Goal: Task Accomplishment & Management: Use online tool/utility

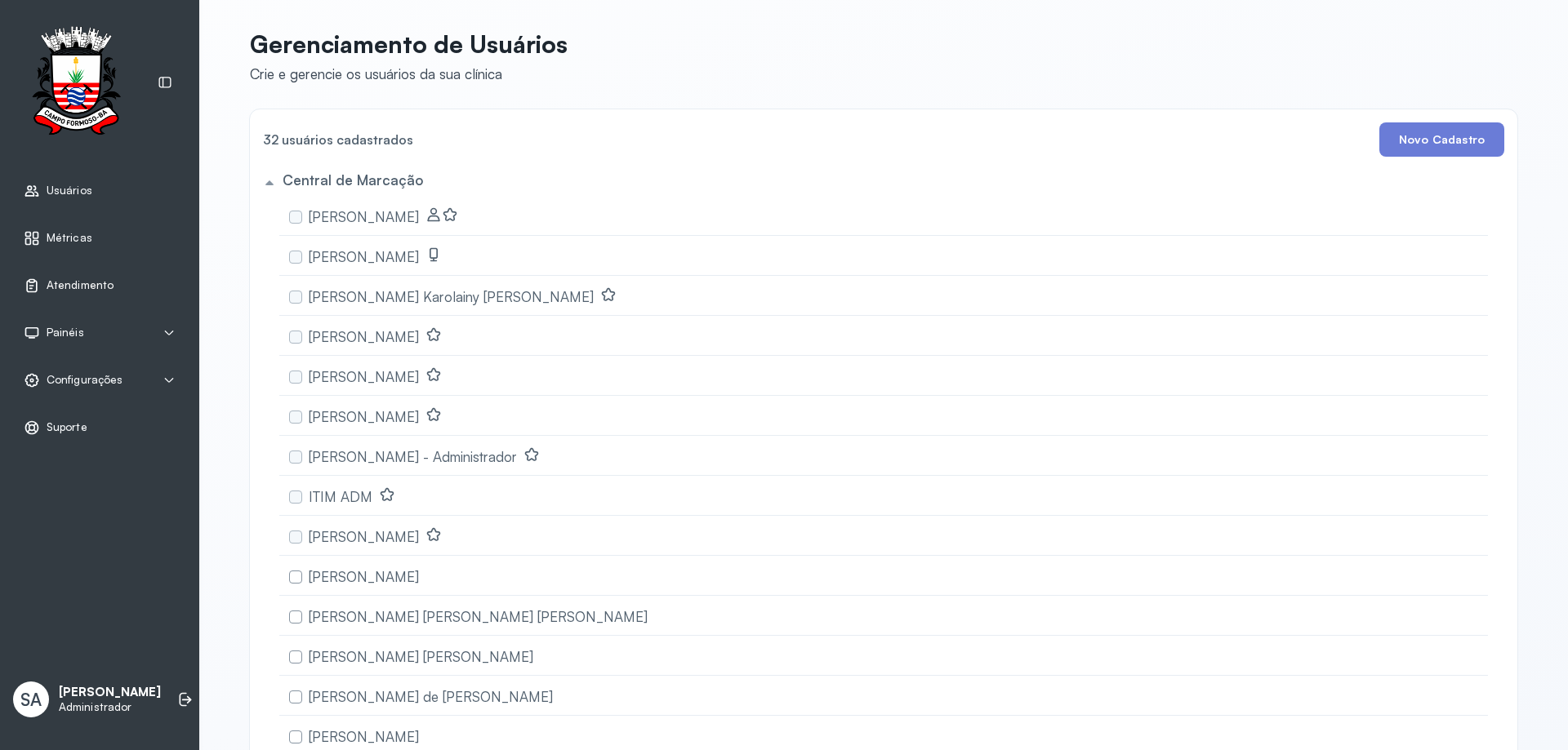
click at [67, 282] on span "Atendimento" at bounding box center [80, 285] width 67 height 14
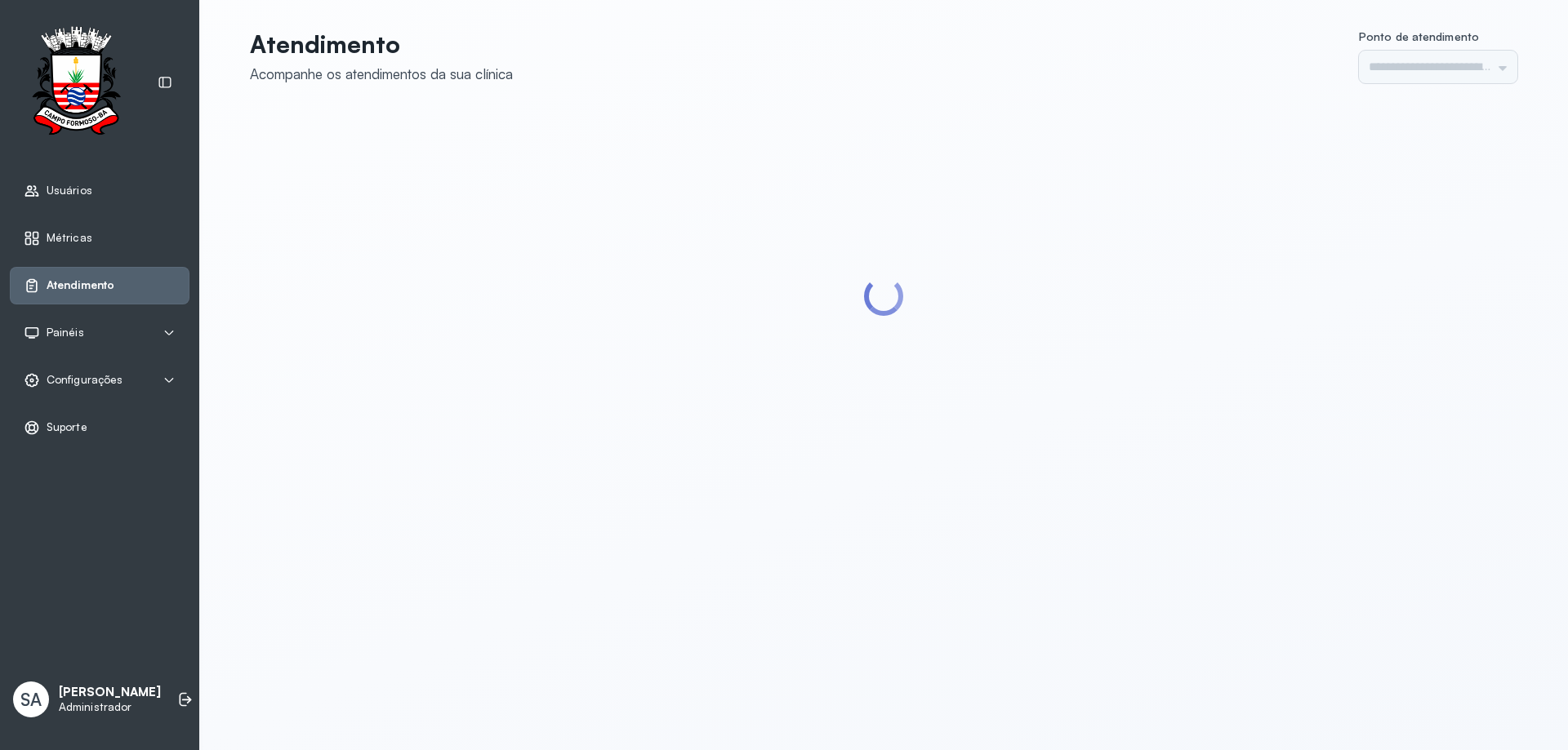
type input "******"
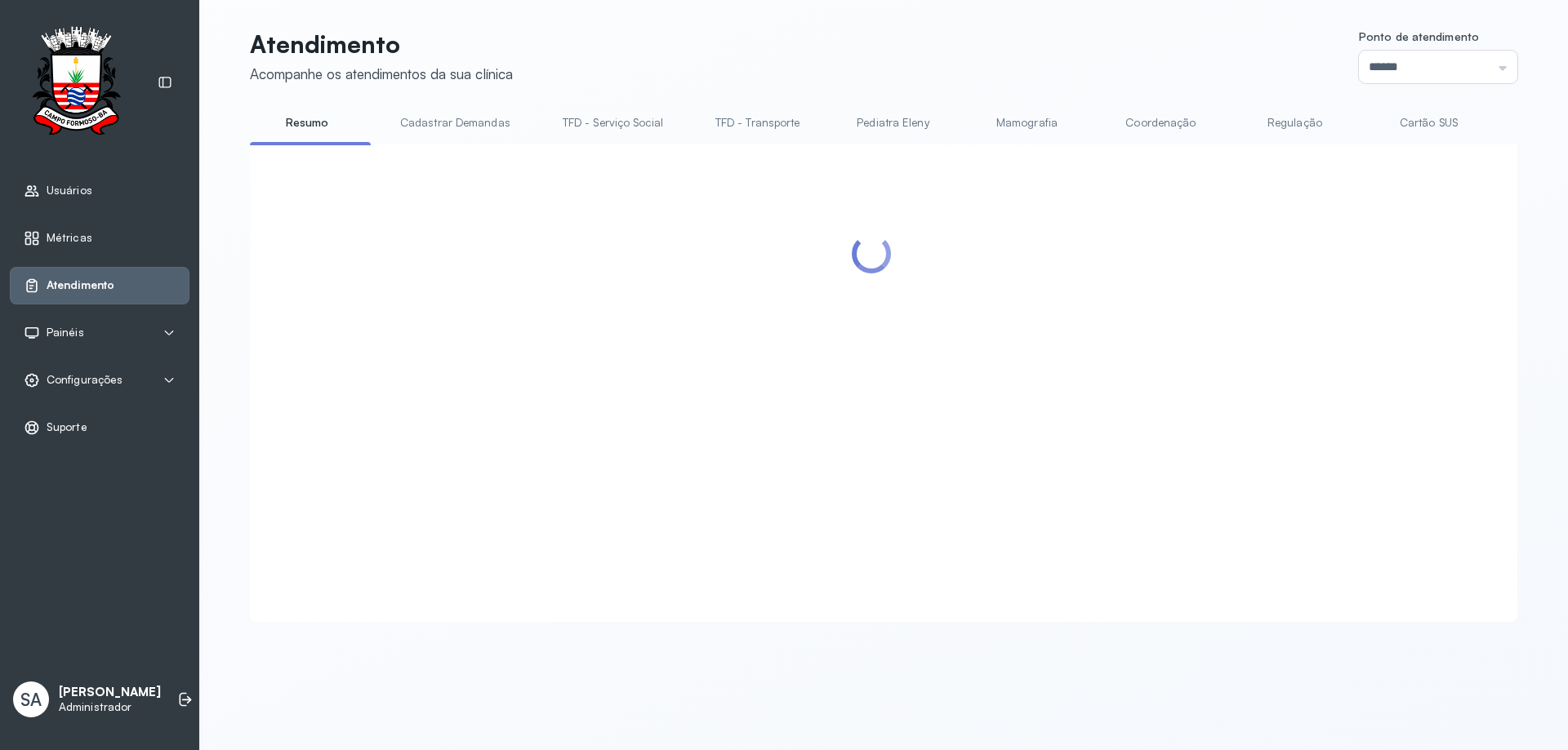
click at [1145, 126] on link "Coordenação" at bounding box center [1160, 122] width 114 height 27
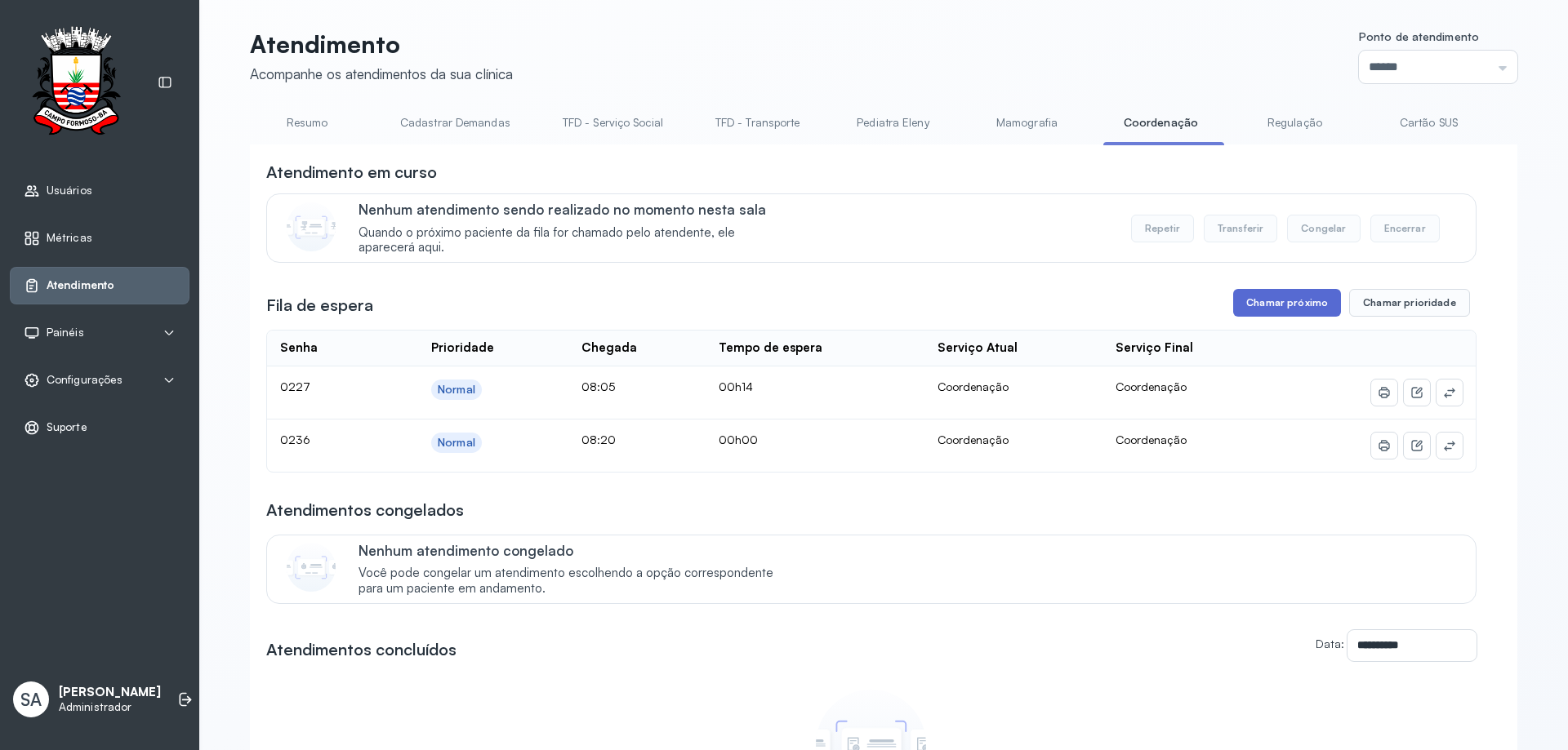
click at [1256, 299] on button "Chamar próximo" at bounding box center [1286, 302] width 108 height 28
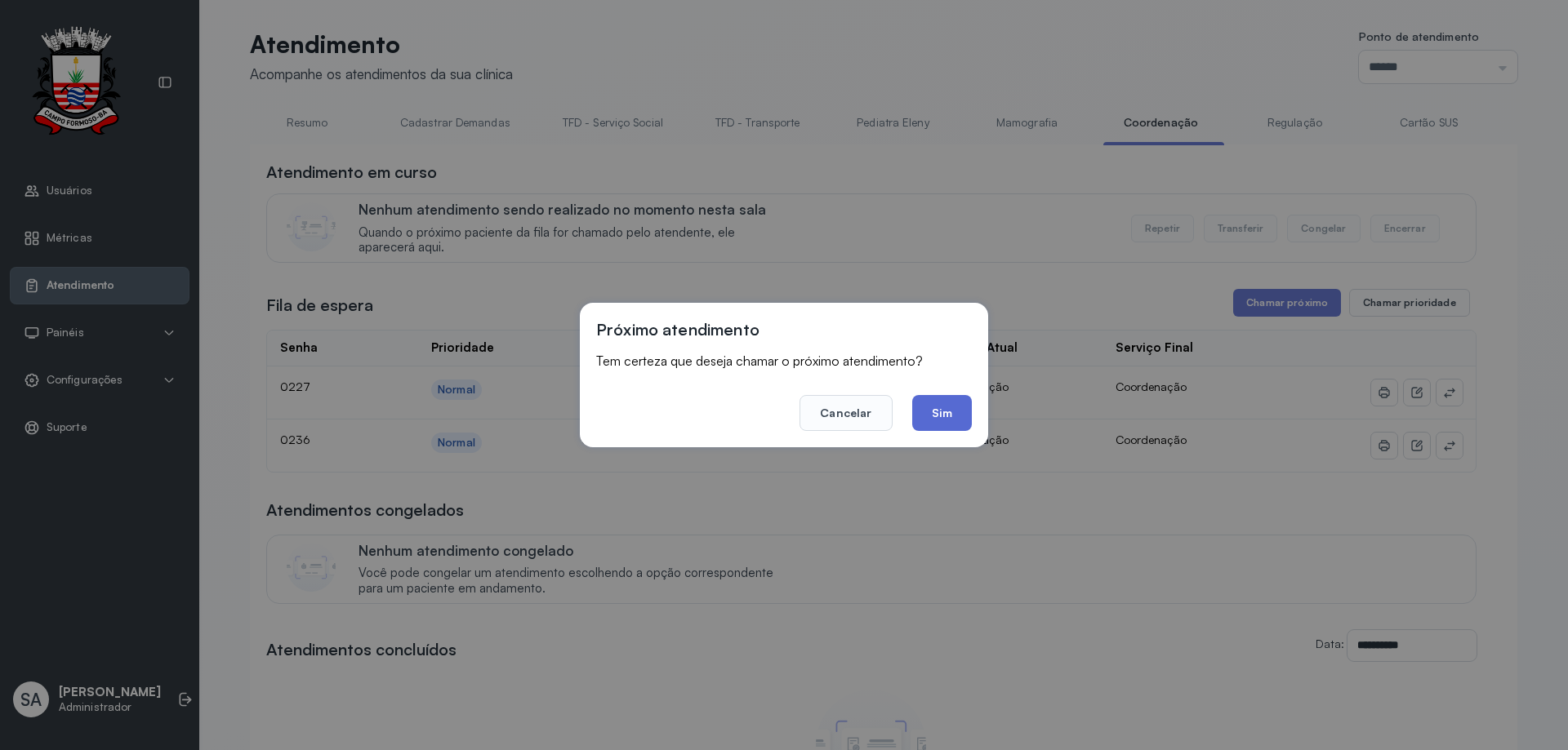
click at [959, 418] on button "Sim" at bounding box center [942, 412] width 60 height 36
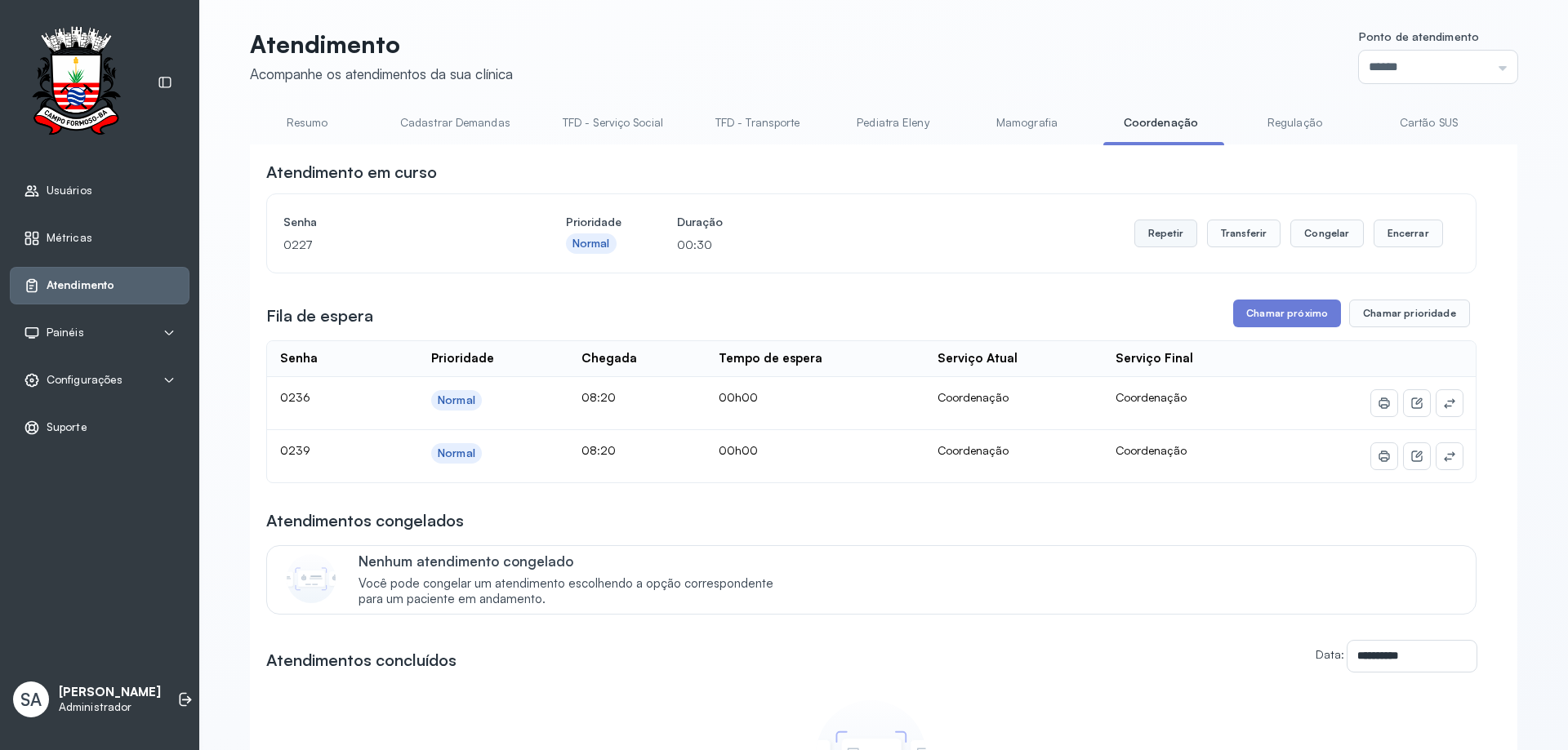
click at [1173, 228] on button "Repetir" at bounding box center [1165, 232] width 63 height 28
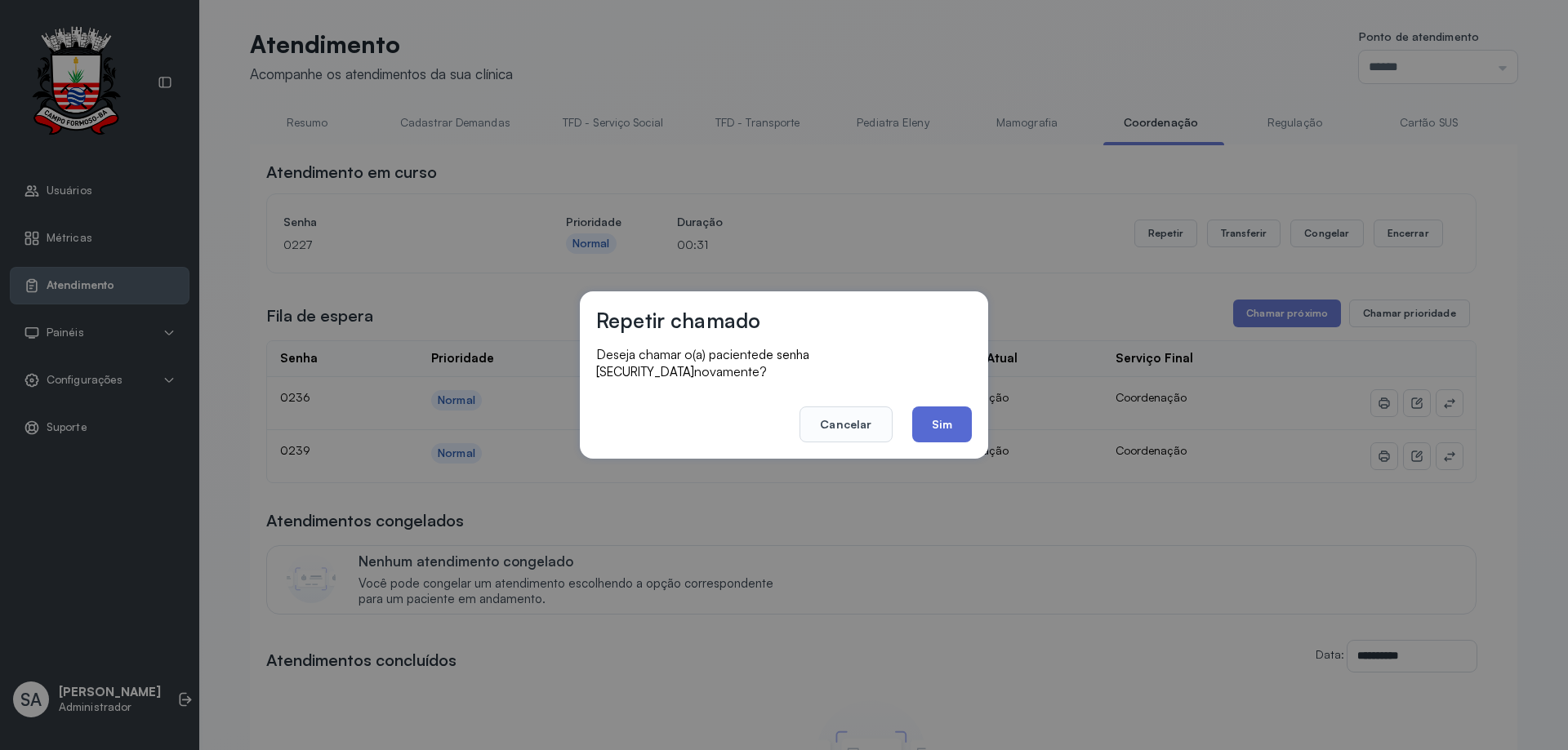
click at [919, 411] on button "Sim" at bounding box center [942, 424] width 60 height 36
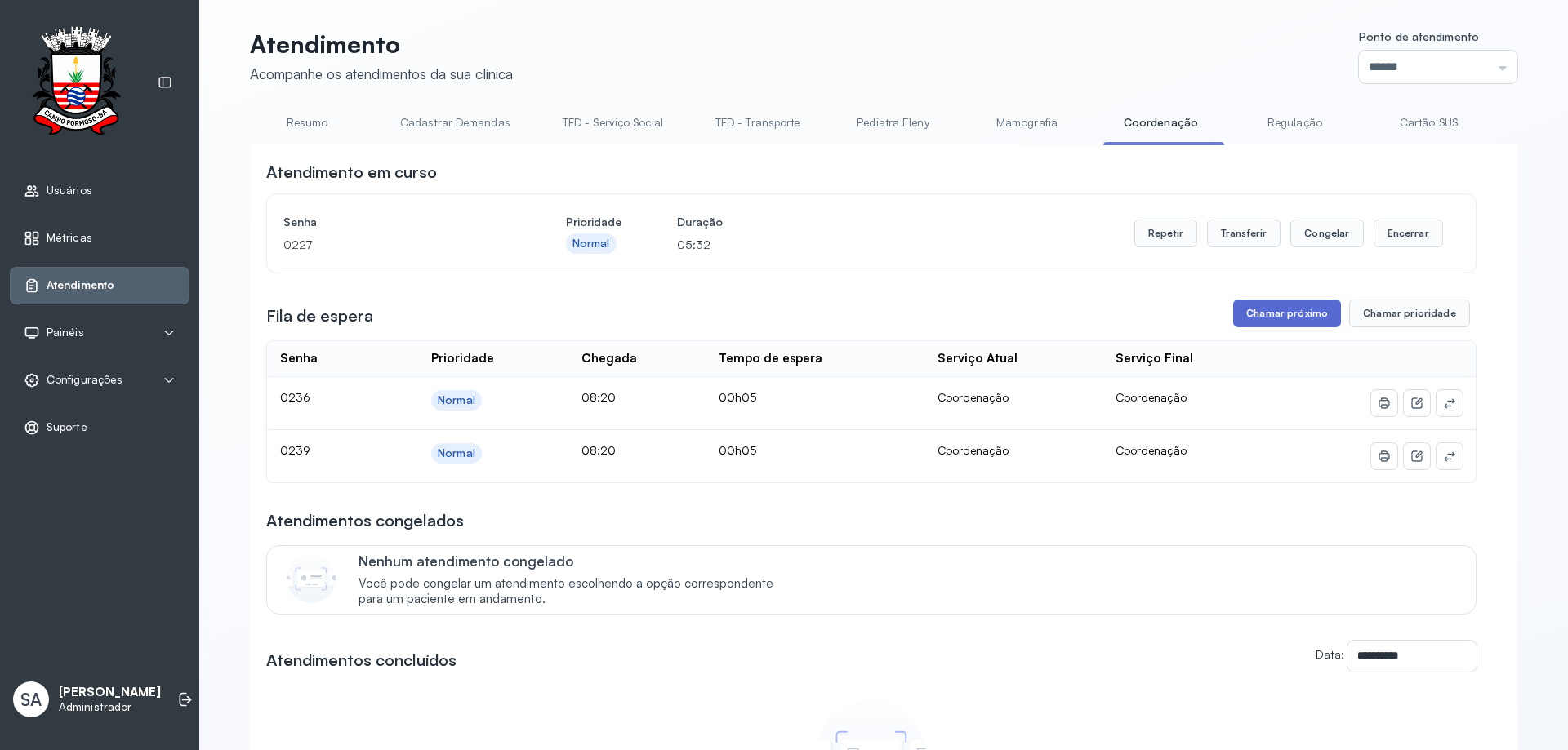
click at [1285, 322] on button "Chamar próximo" at bounding box center [1286, 312] width 108 height 28
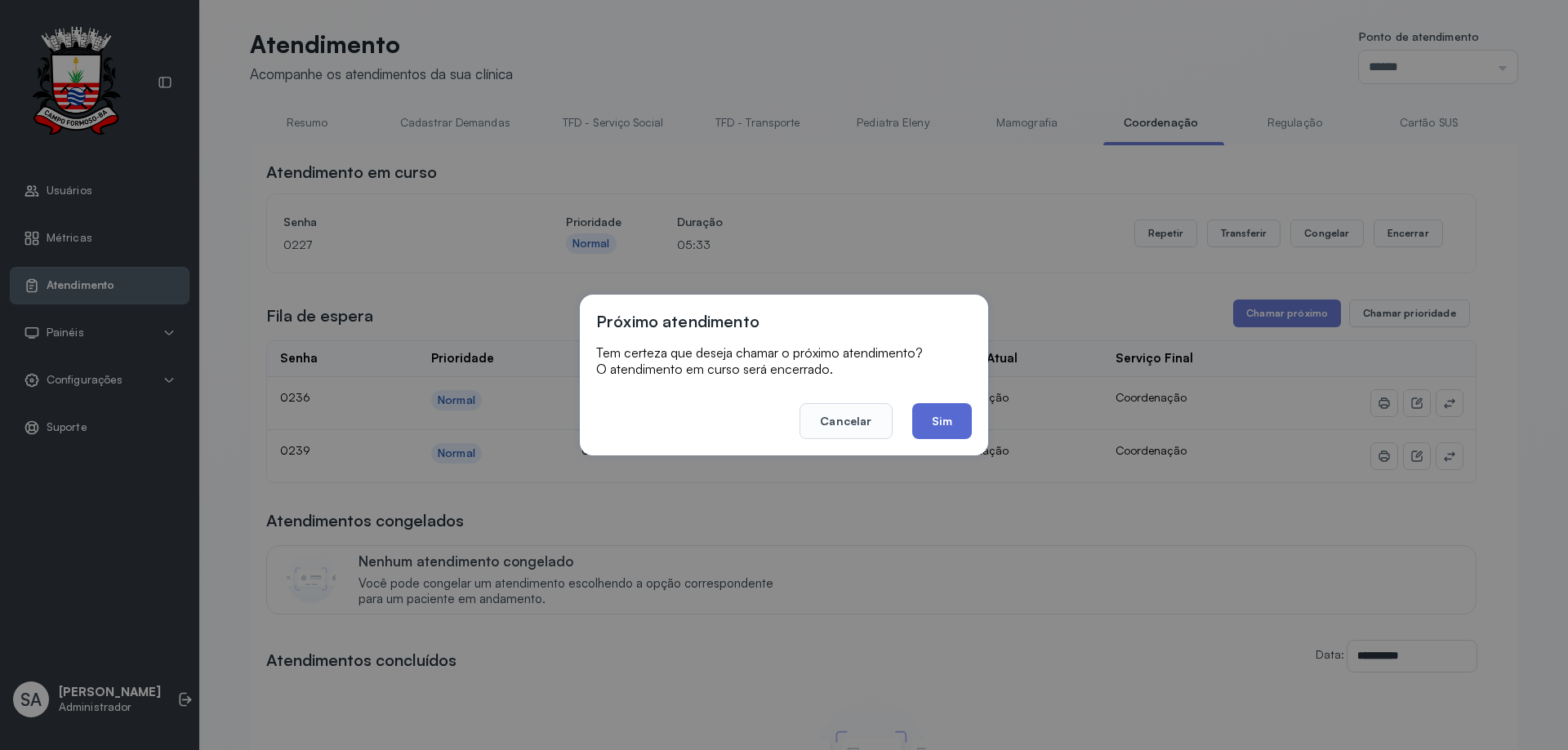
click at [944, 418] on button "Sim" at bounding box center [942, 421] width 60 height 36
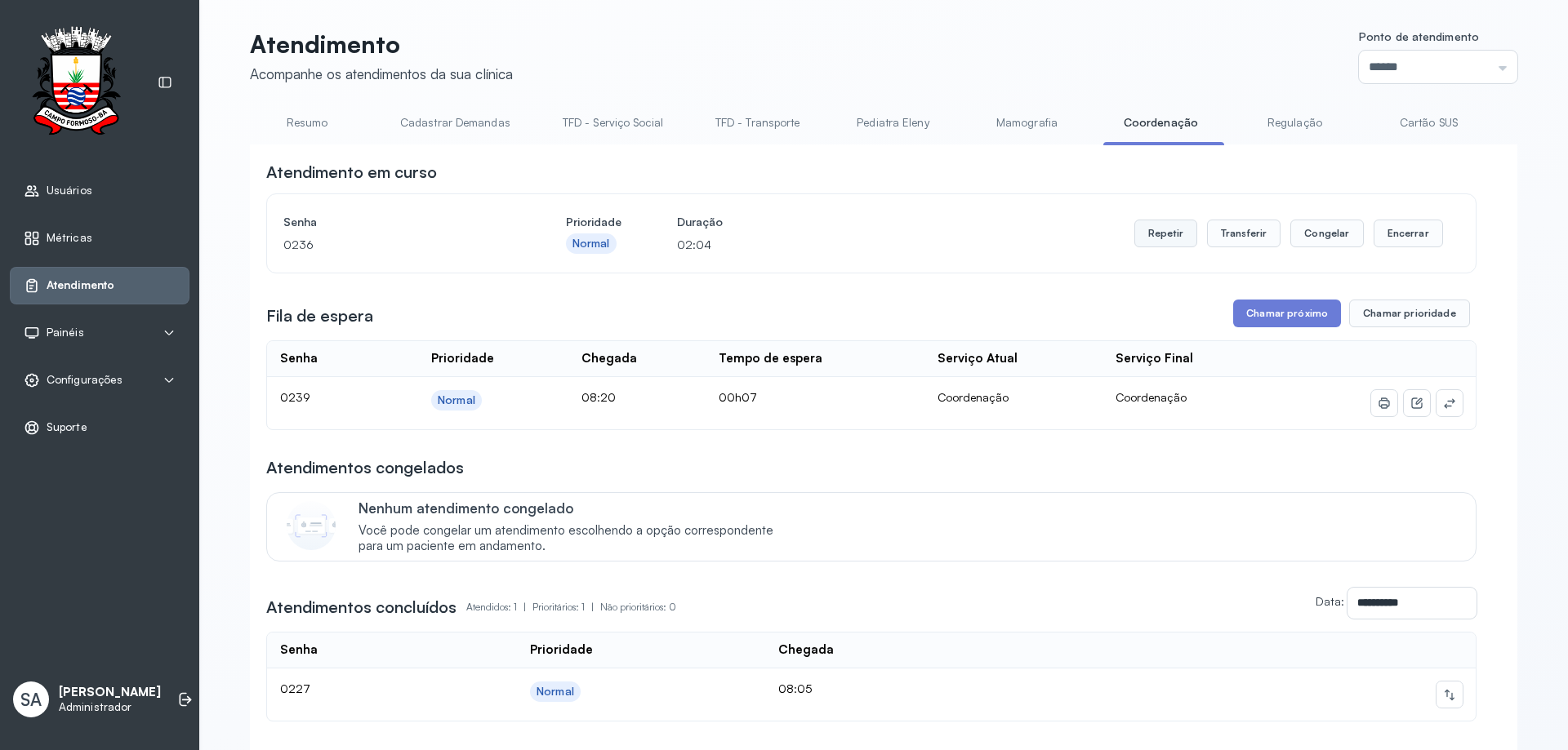
click at [1165, 239] on button "Repetir" at bounding box center [1165, 232] width 63 height 28
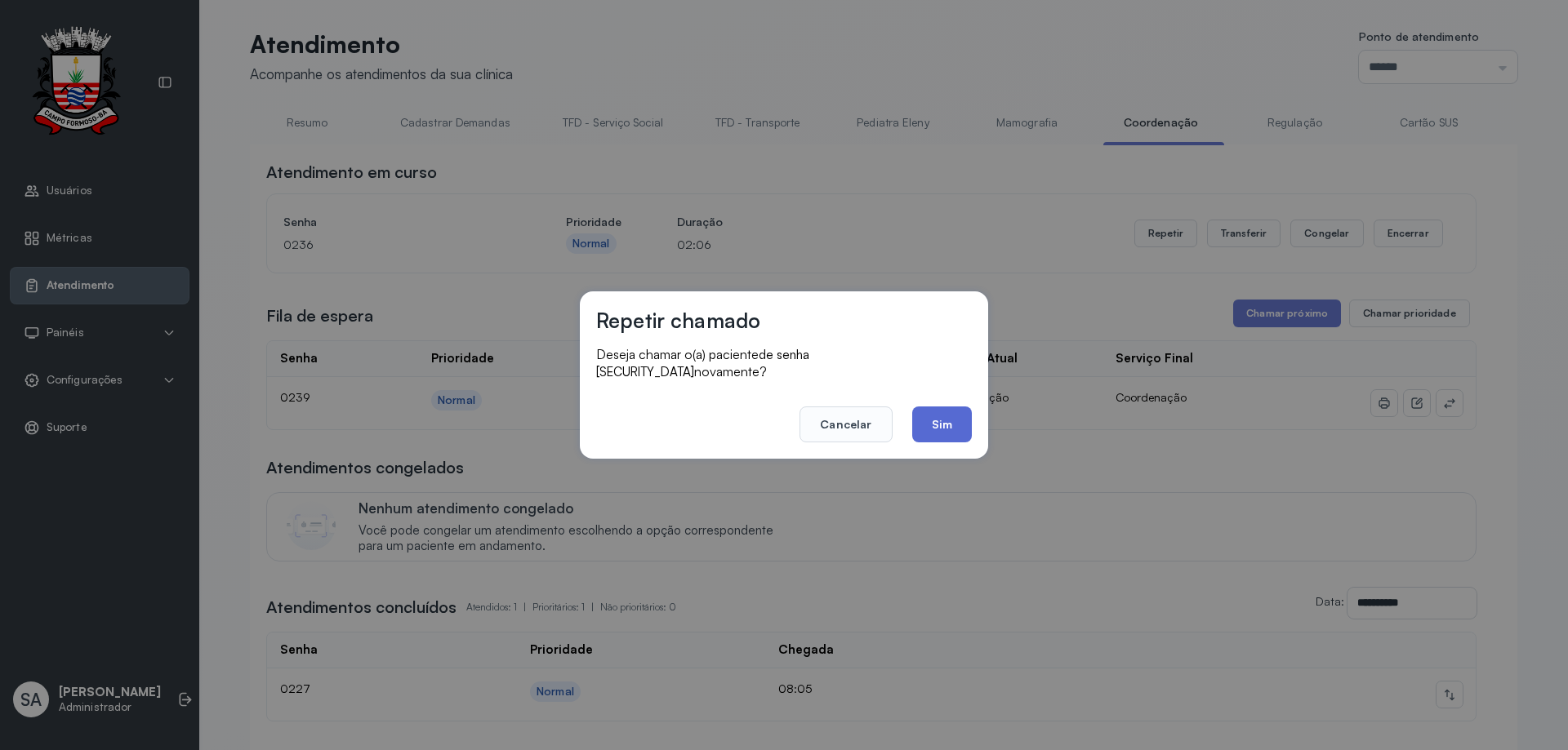
click at [945, 414] on button "Sim" at bounding box center [942, 424] width 60 height 36
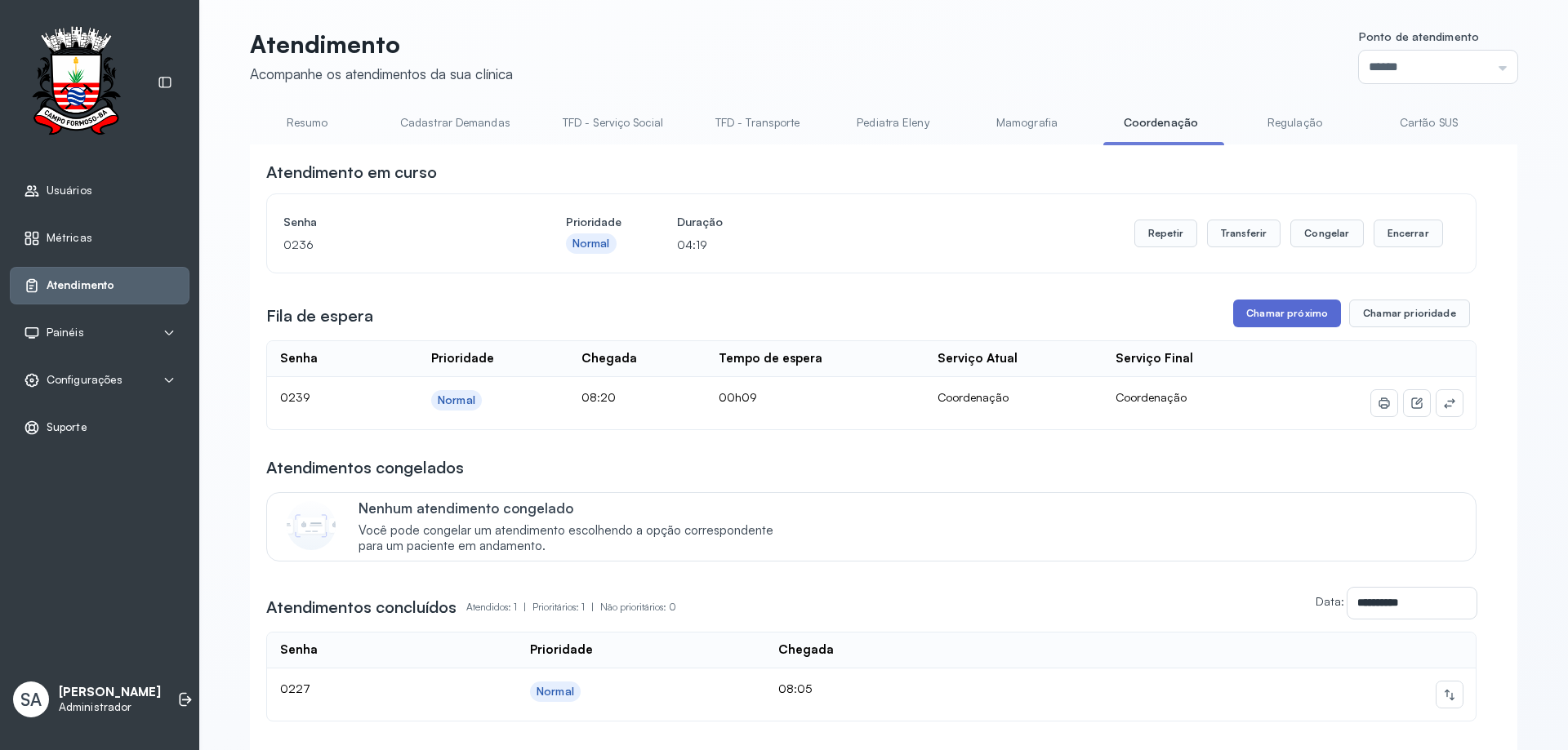
click at [1285, 317] on button "Chamar próximo" at bounding box center [1286, 312] width 108 height 28
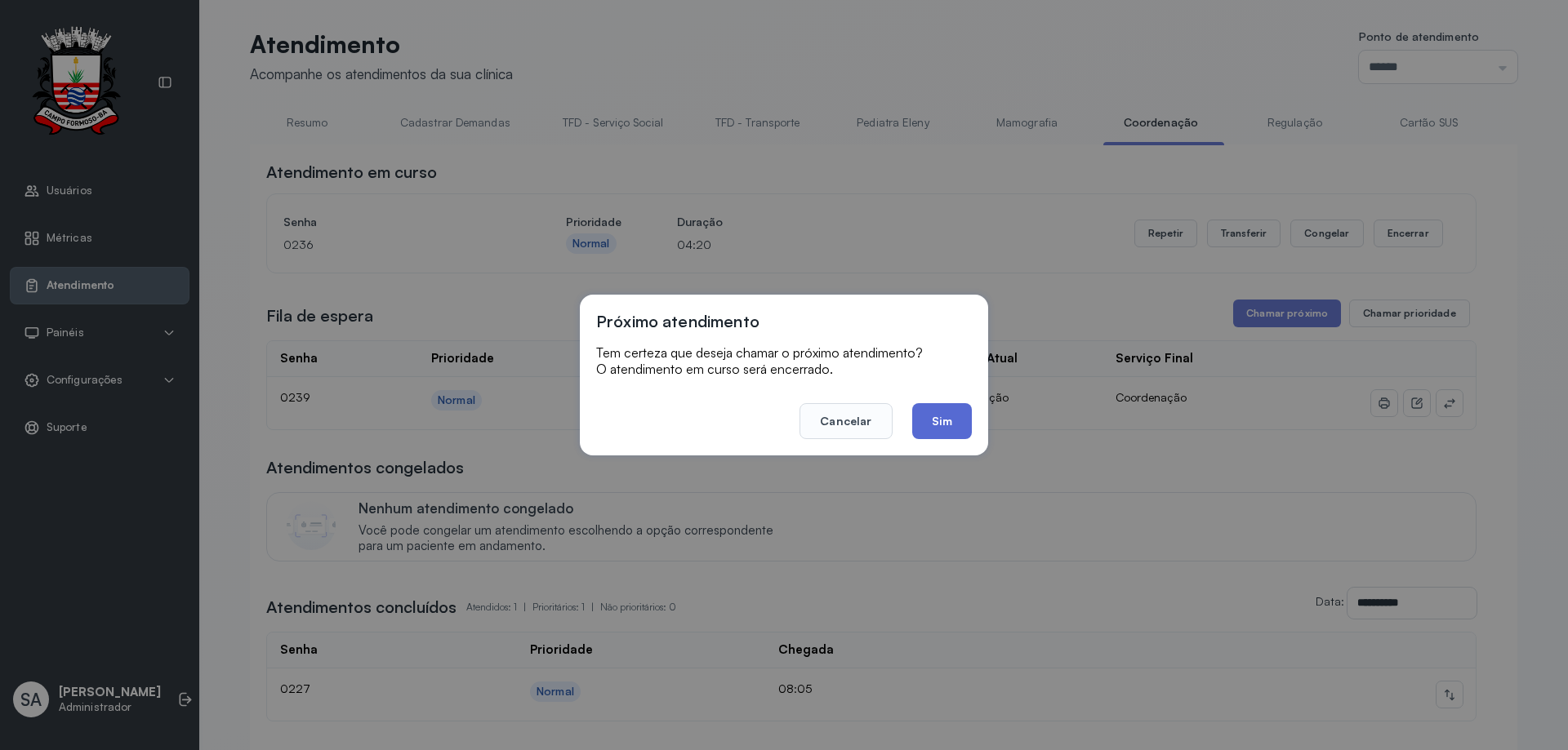
click at [939, 433] on button "Sim" at bounding box center [942, 421] width 60 height 36
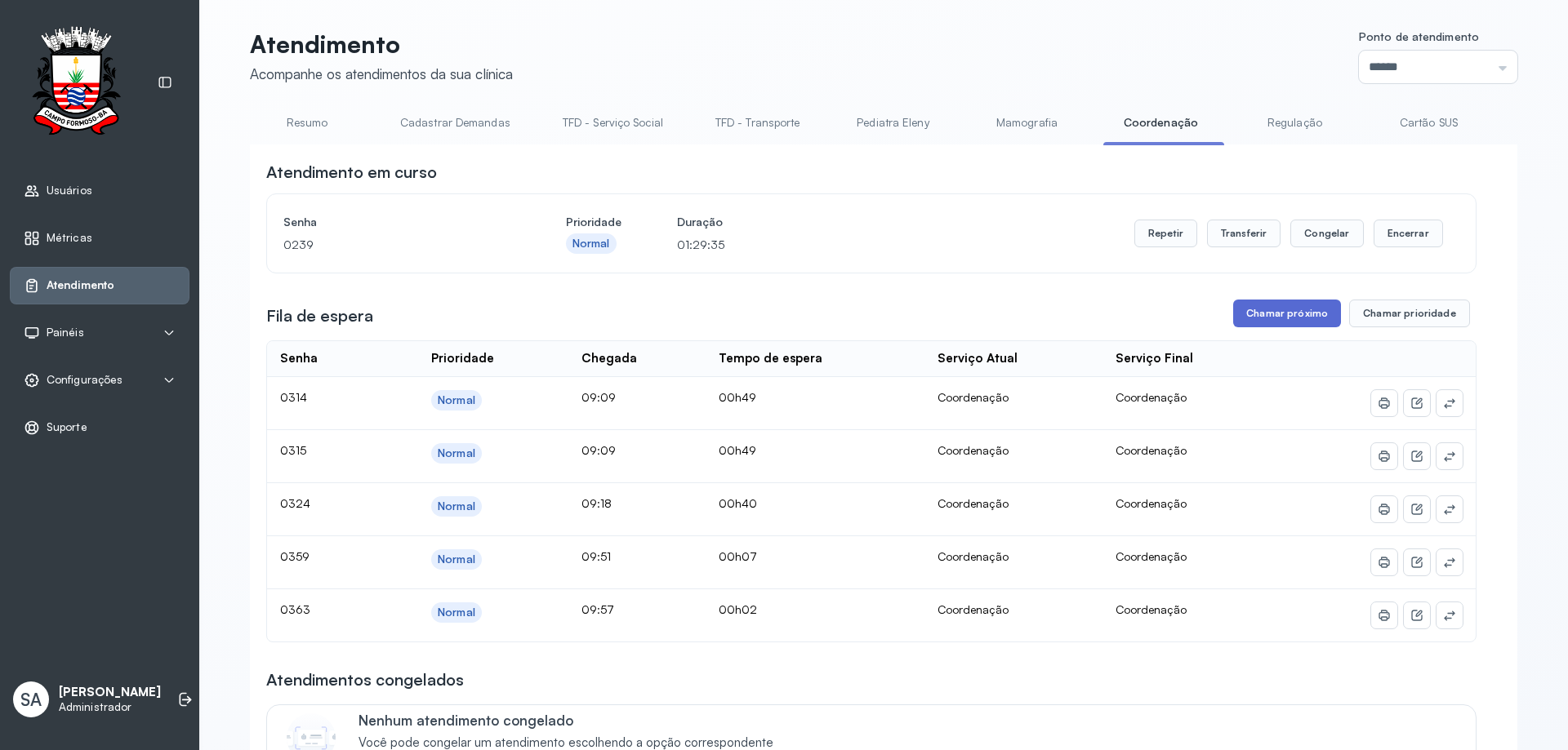
click at [1287, 309] on button "Chamar próximo" at bounding box center [1286, 312] width 108 height 28
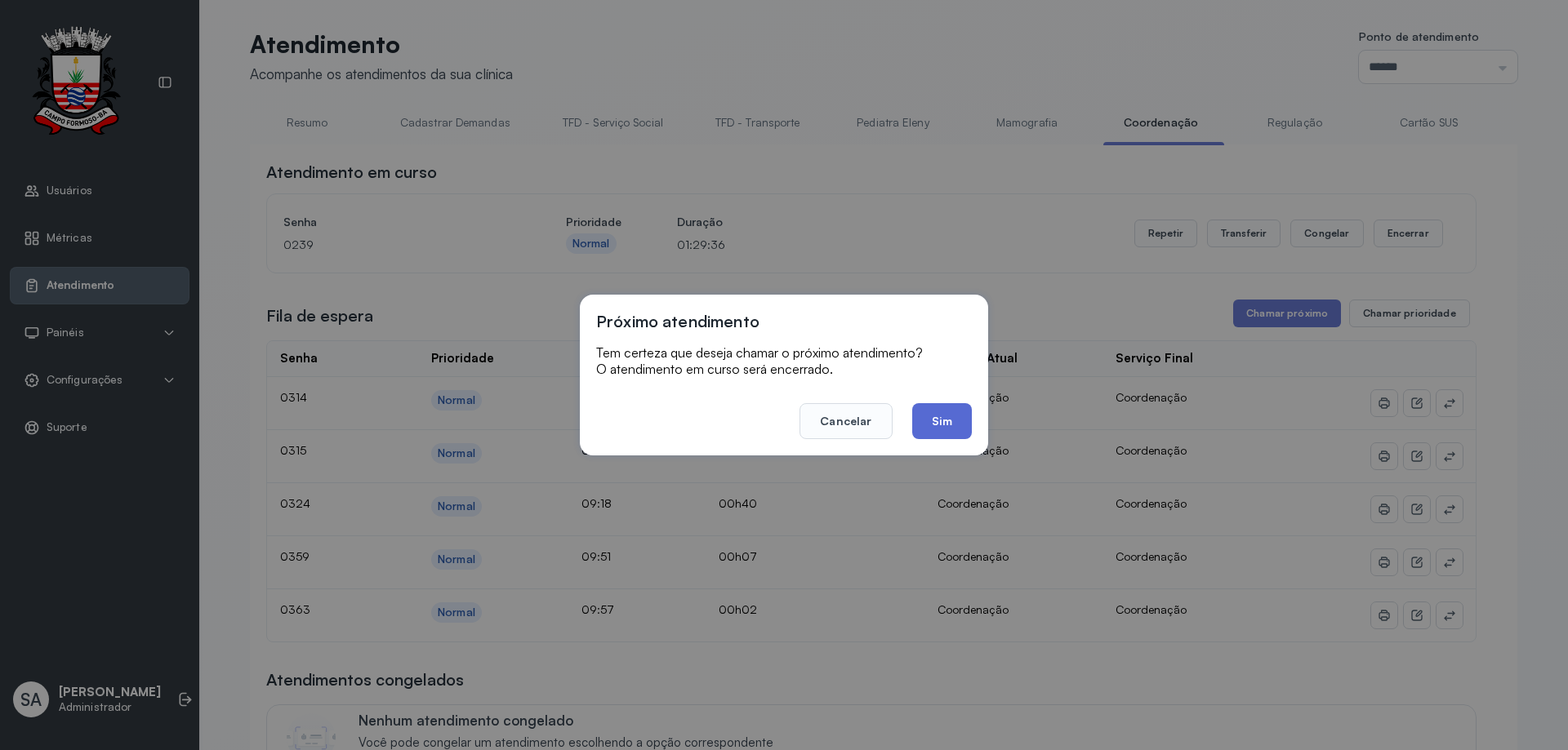
click at [952, 415] on button "Sim" at bounding box center [942, 421] width 60 height 36
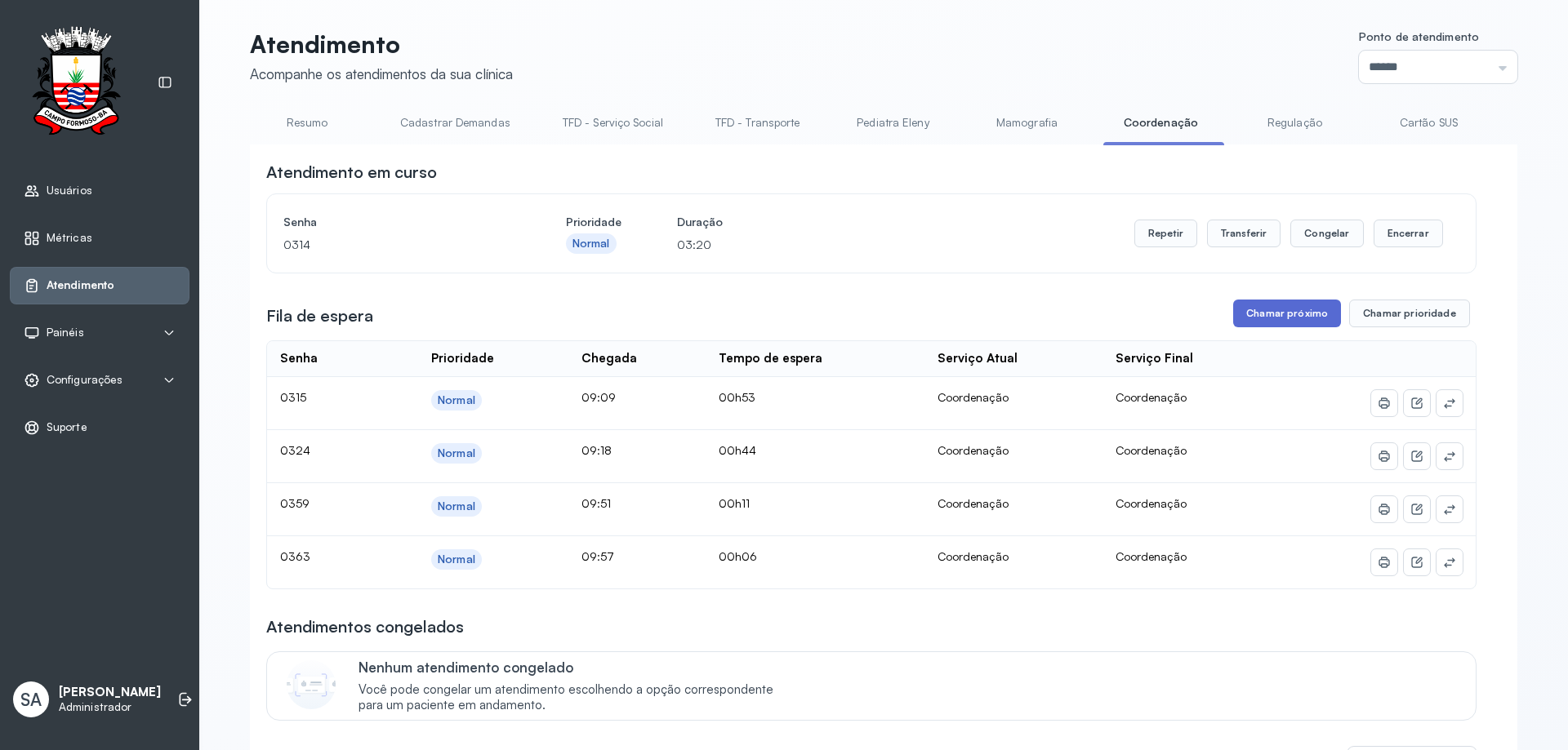
click at [1292, 318] on button "Chamar próximo" at bounding box center [1286, 312] width 108 height 28
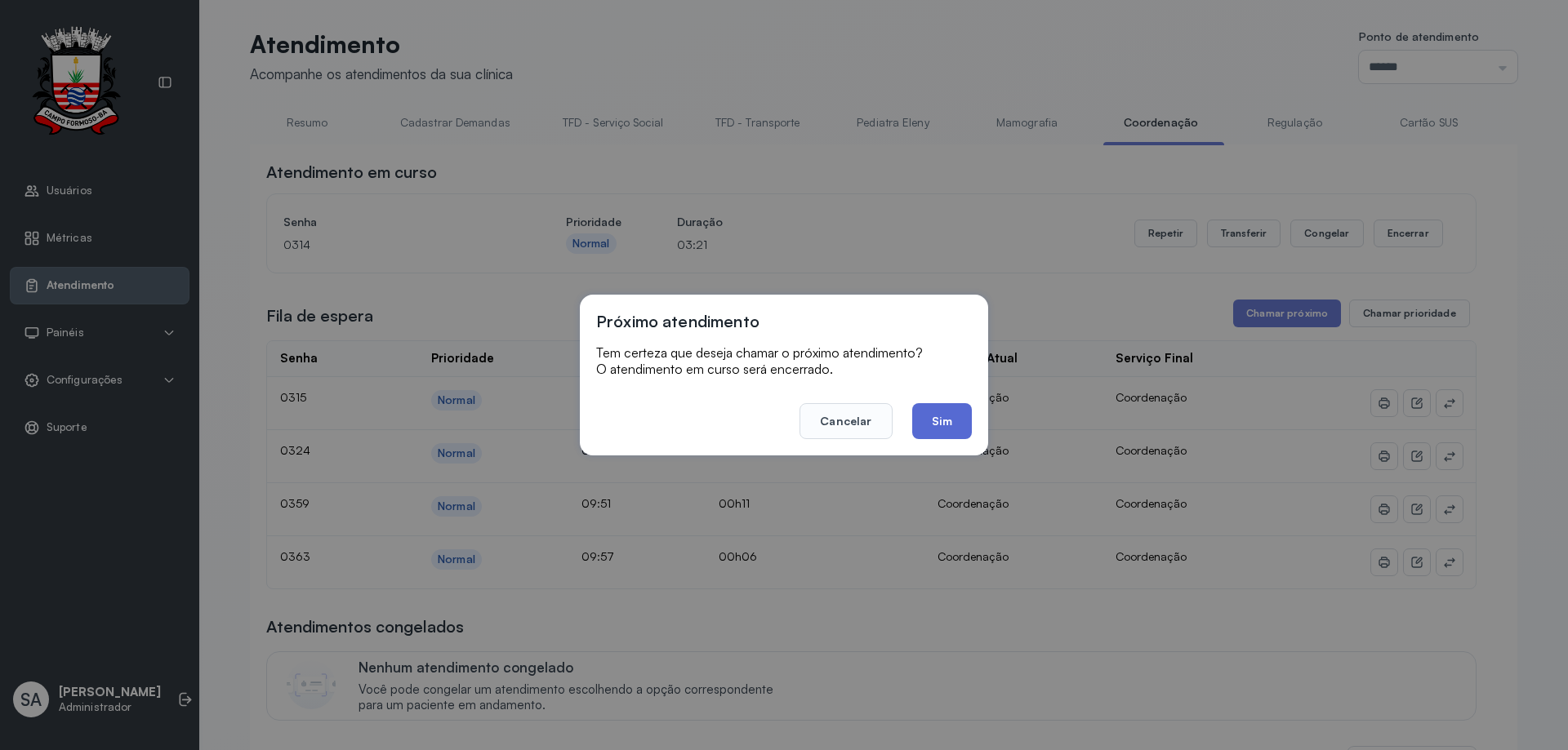
click at [944, 416] on button "Sim" at bounding box center [942, 421] width 60 height 36
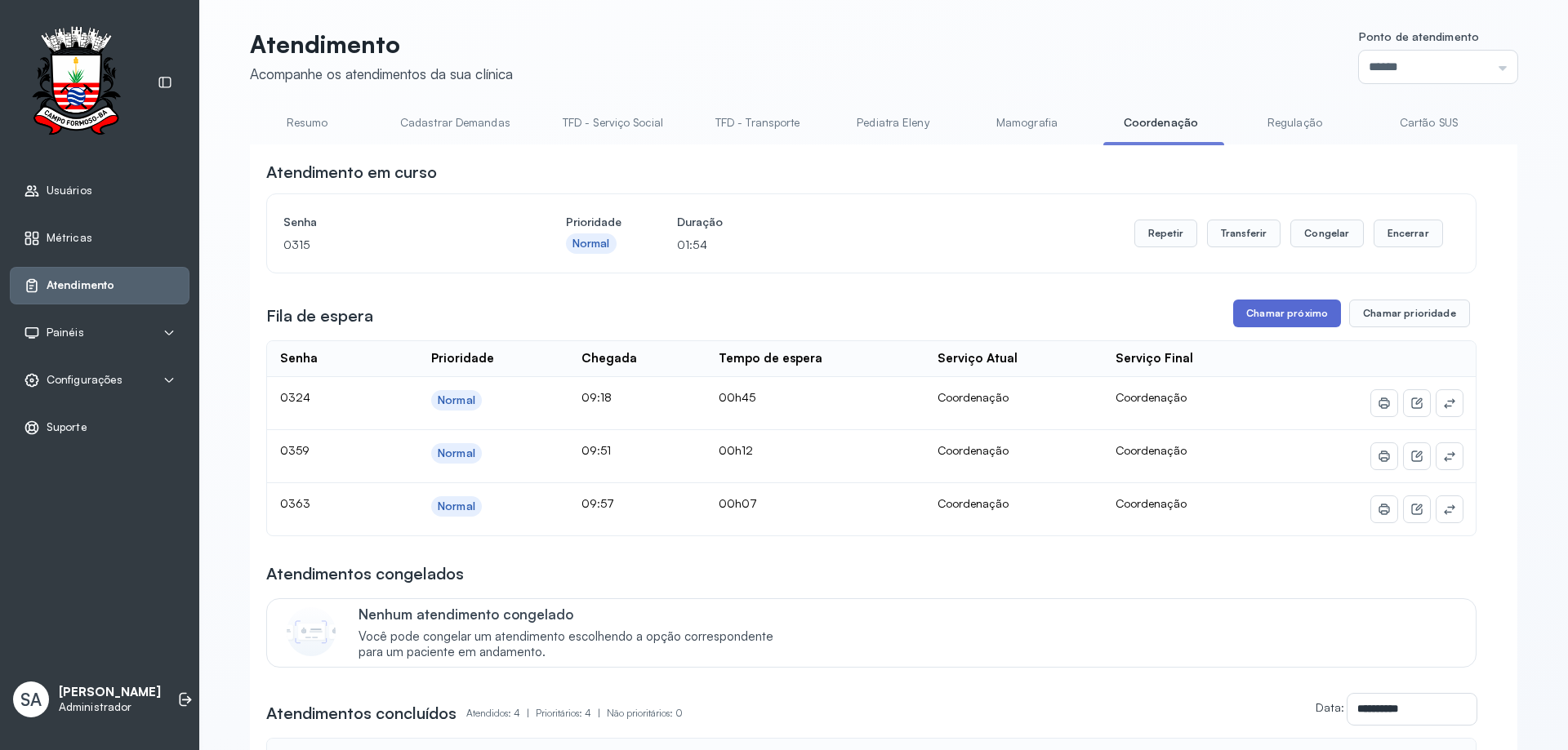
click at [1273, 321] on button "Chamar próximo" at bounding box center [1286, 312] width 108 height 28
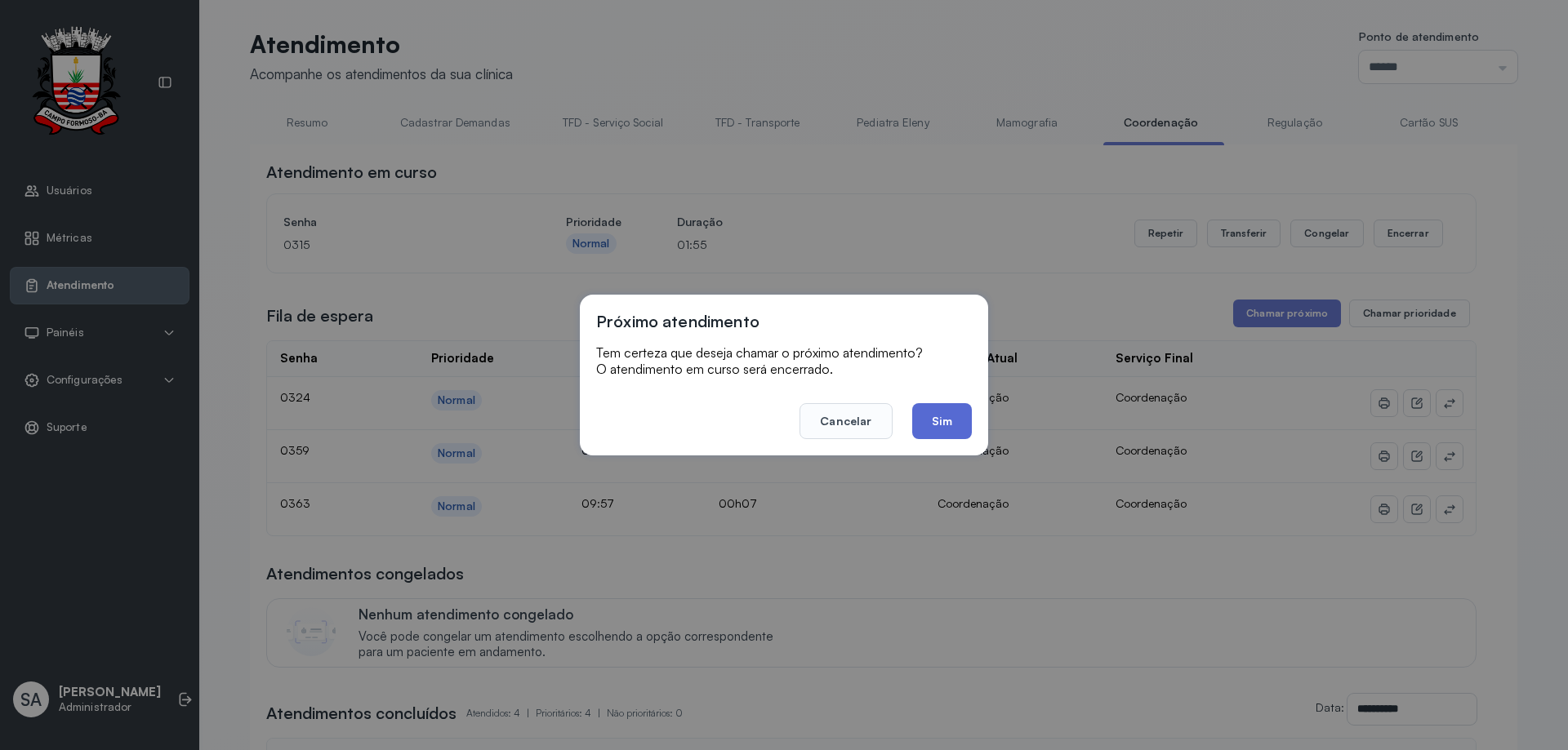
click at [953, 412] on button "Sim" at bounding box center [942, 421] width 60 height 36
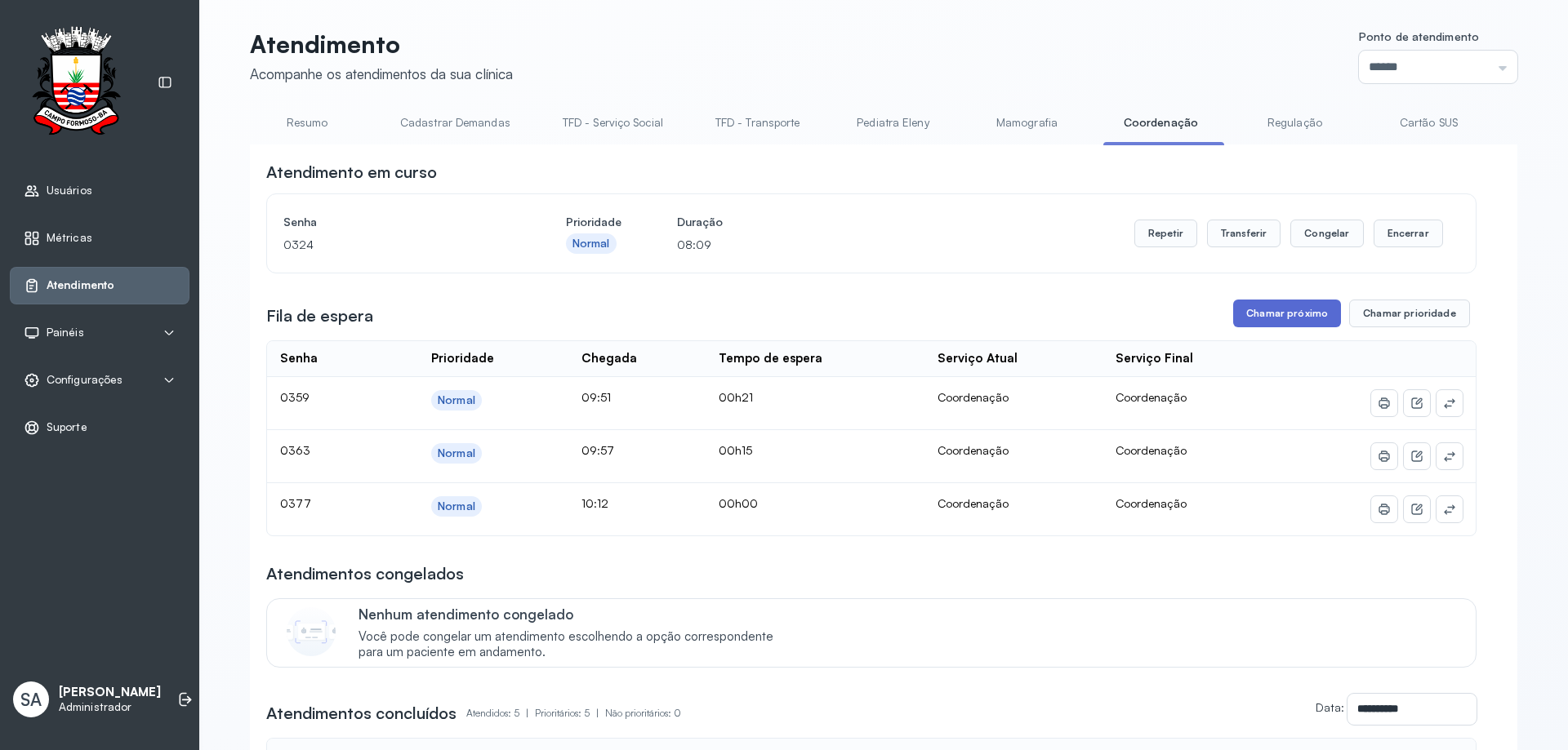
click at [1262, 318] on button "Chamar próximo" at bounding box center [1286, 312] width 108 height 28
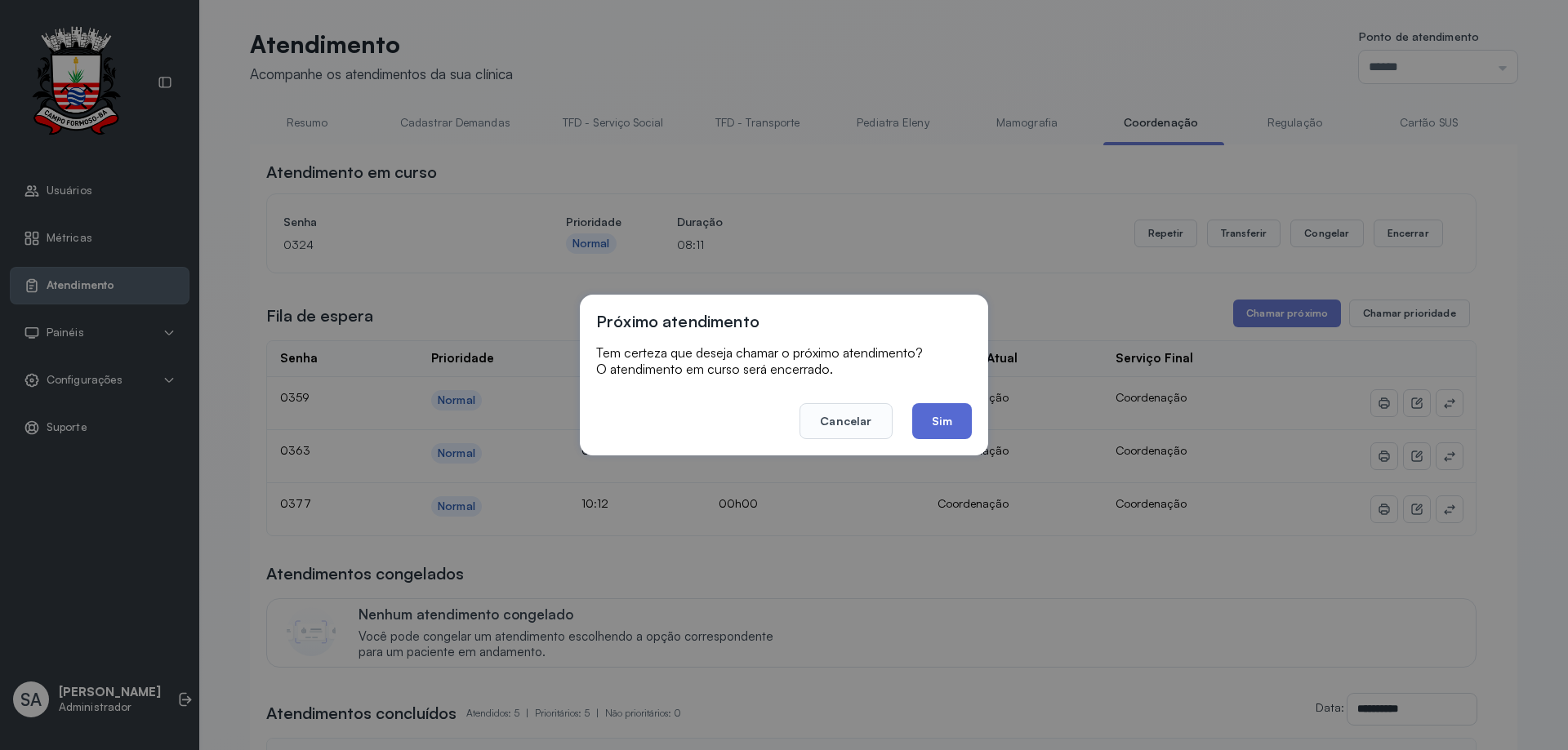
click at [943, 416] on button "Sim" at bounding box center [942, 421] width 60 height 36
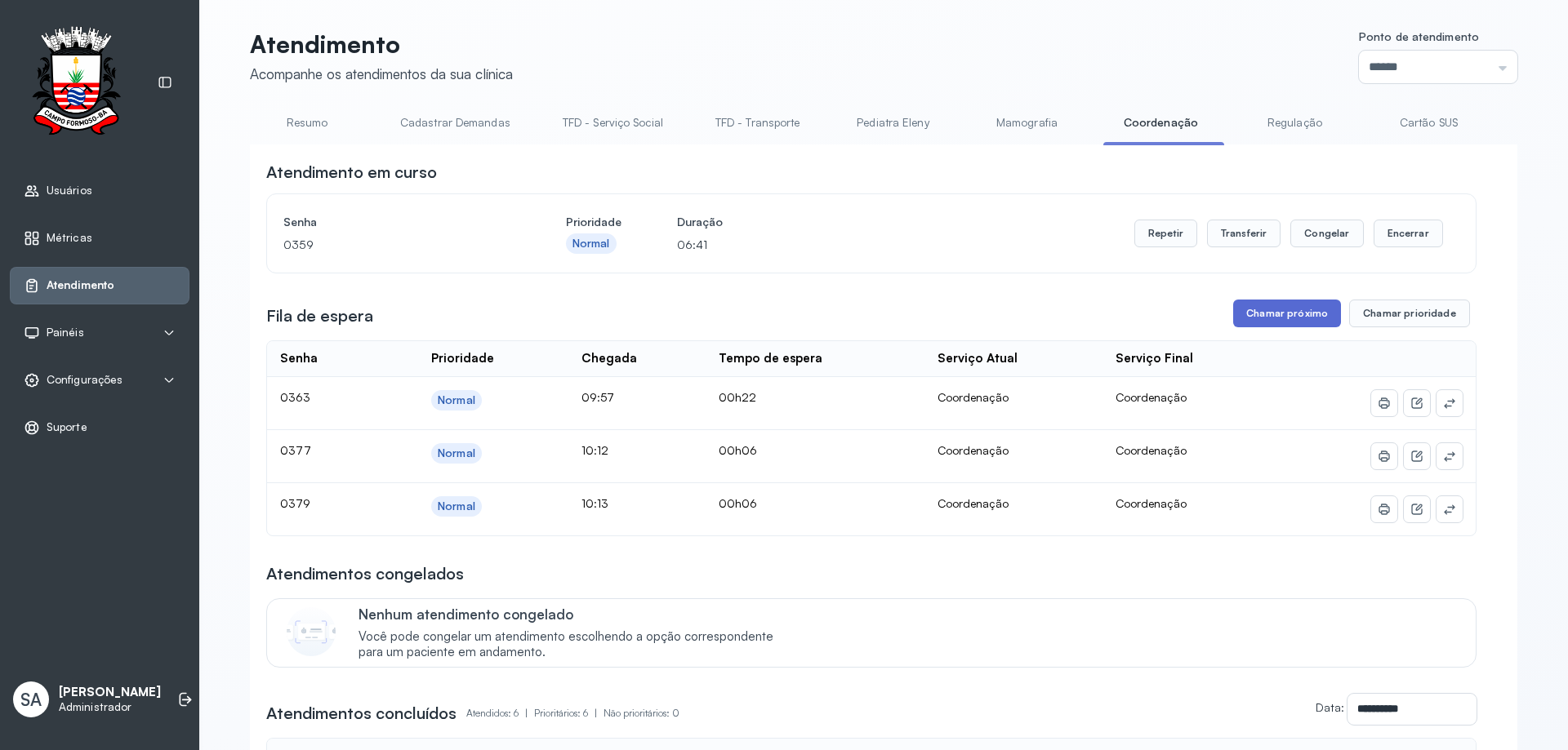
click at [1271, 322] on button "Chamar próximo" at bounding box center [1286, 312] width 108 height 28
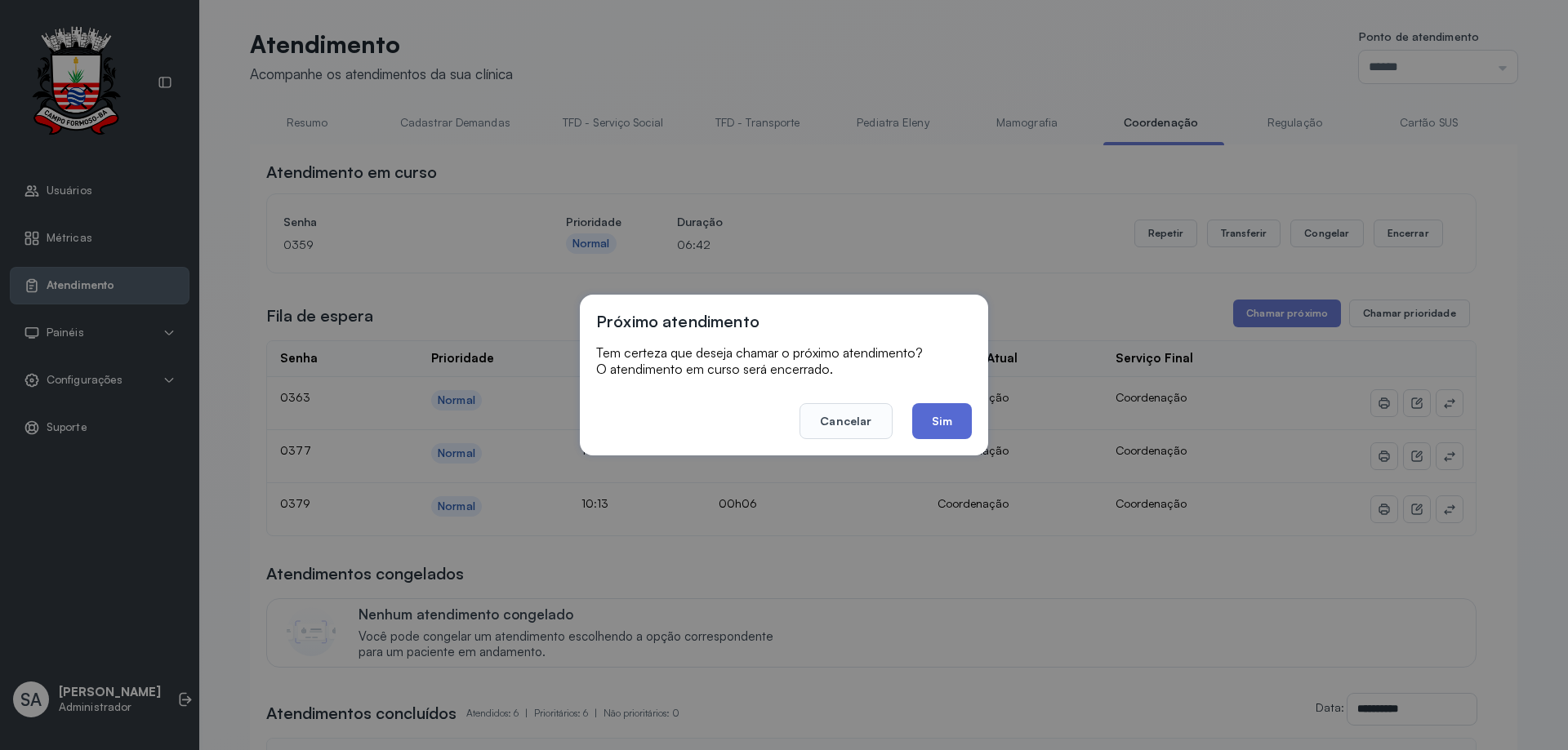
click at [946, 422] on button "Sim" at bounding box center [942, 421] width 60 height 36
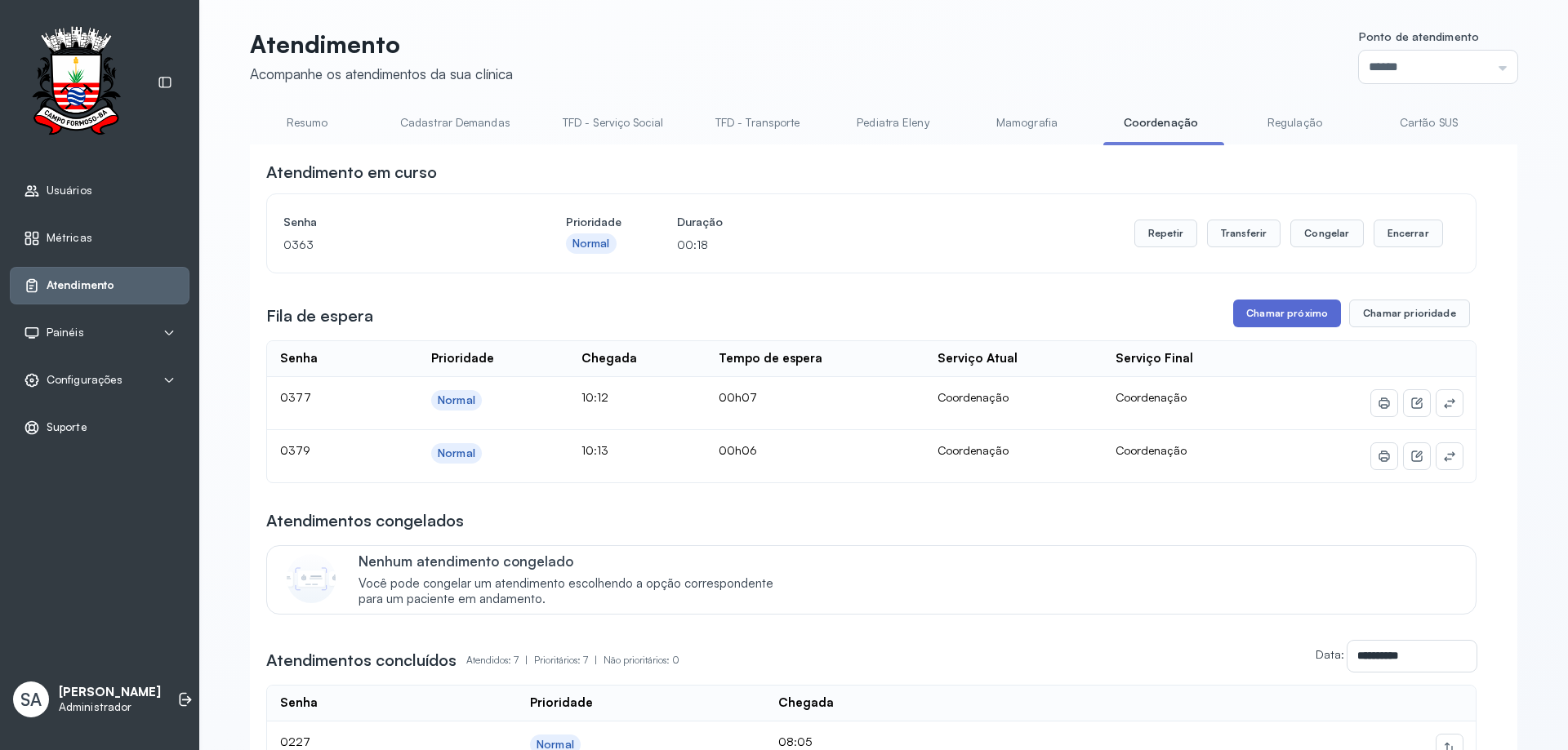
click at [1300, 312] on button "Chamar próximo" at bounding box center [1286, 312] width 108 height 28
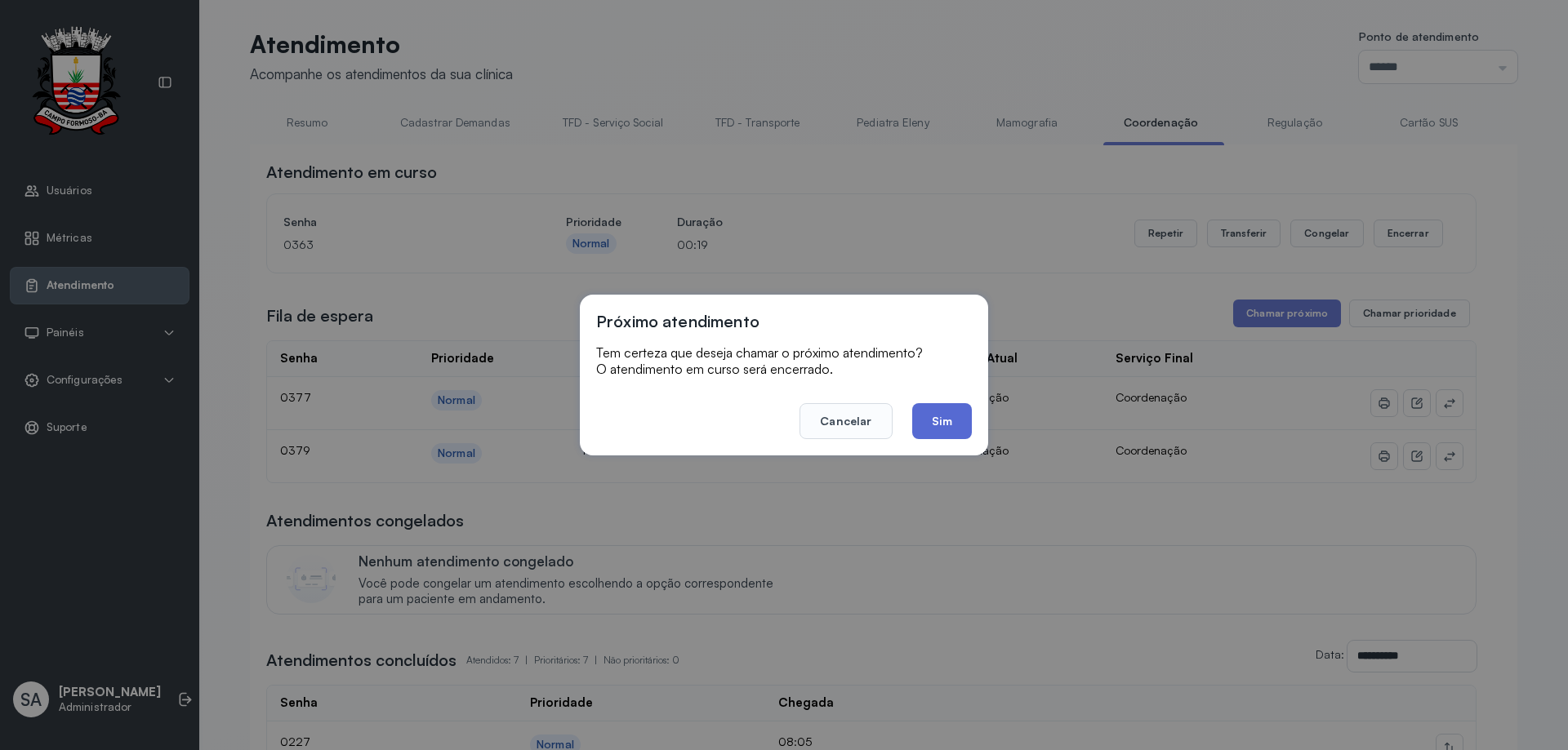
click at [948, 420] on button "Sim" at bounding box center [942, 421] width 60 height 36
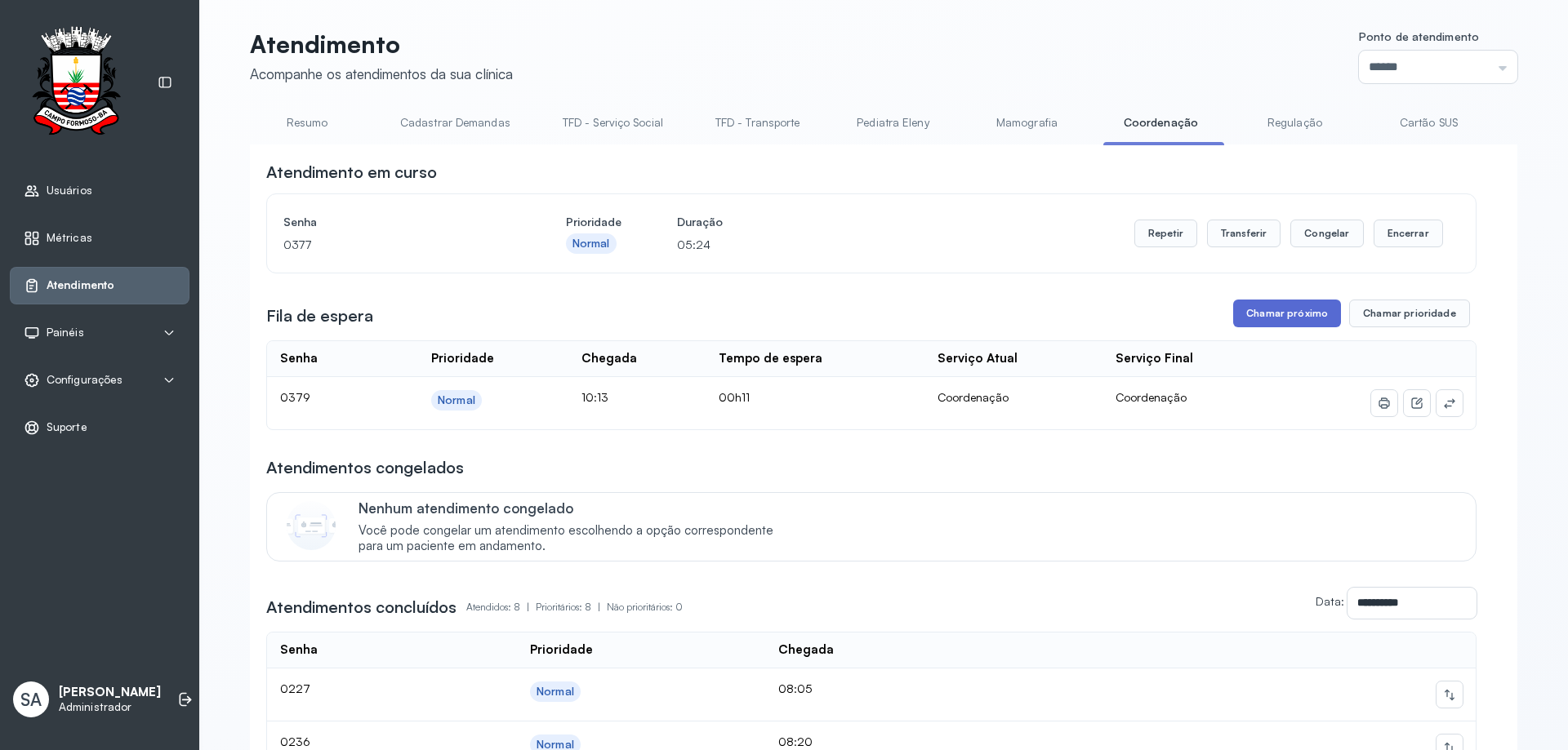
click at [1263, 313] on button "Chamar próximo" at bounding box center [1286, 312] width 108 height 28
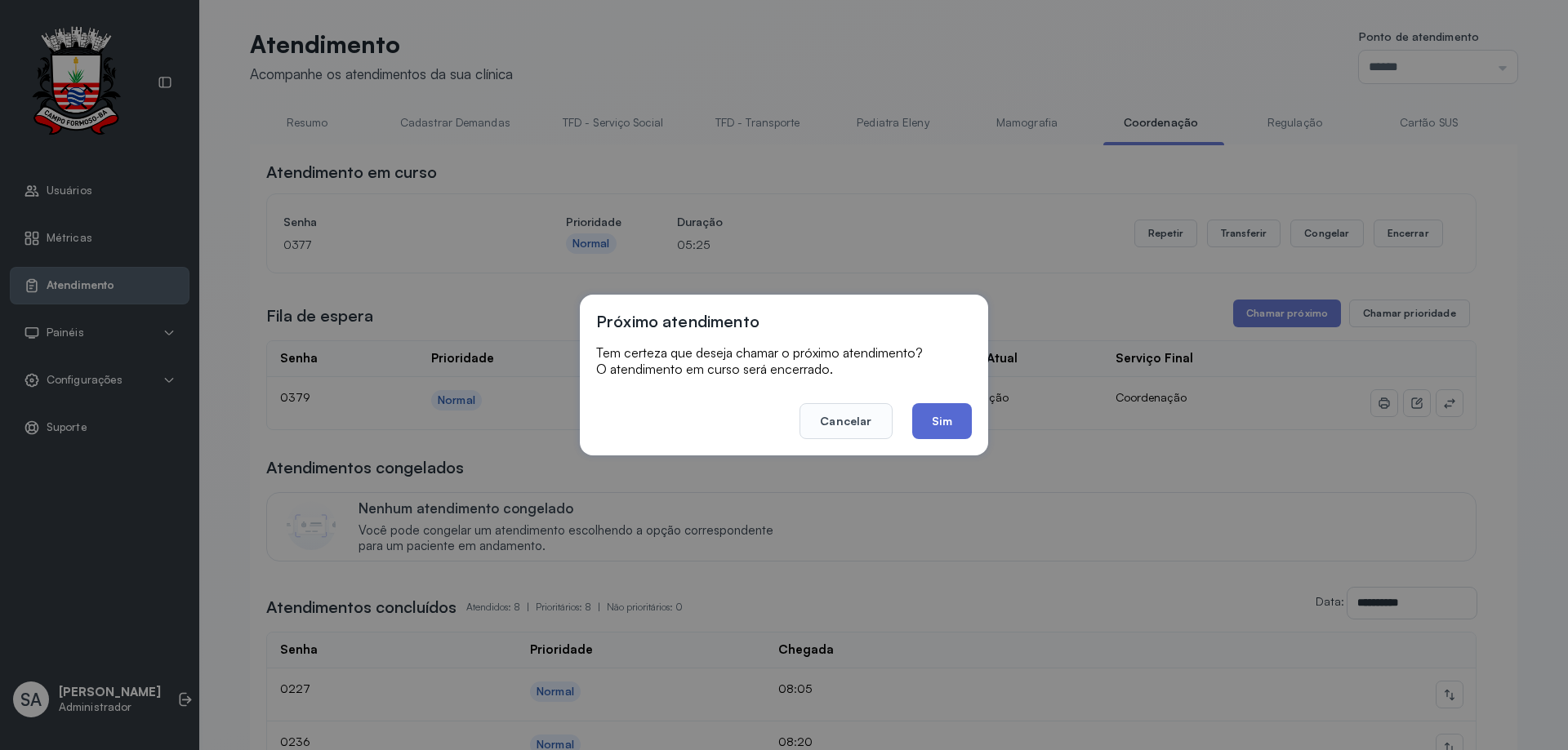
click at [951, 411] on button "Sim" at bounding box center [942, 421] width 60 height 36
